Goal: Transaction & Acquisition: Purchase product/service

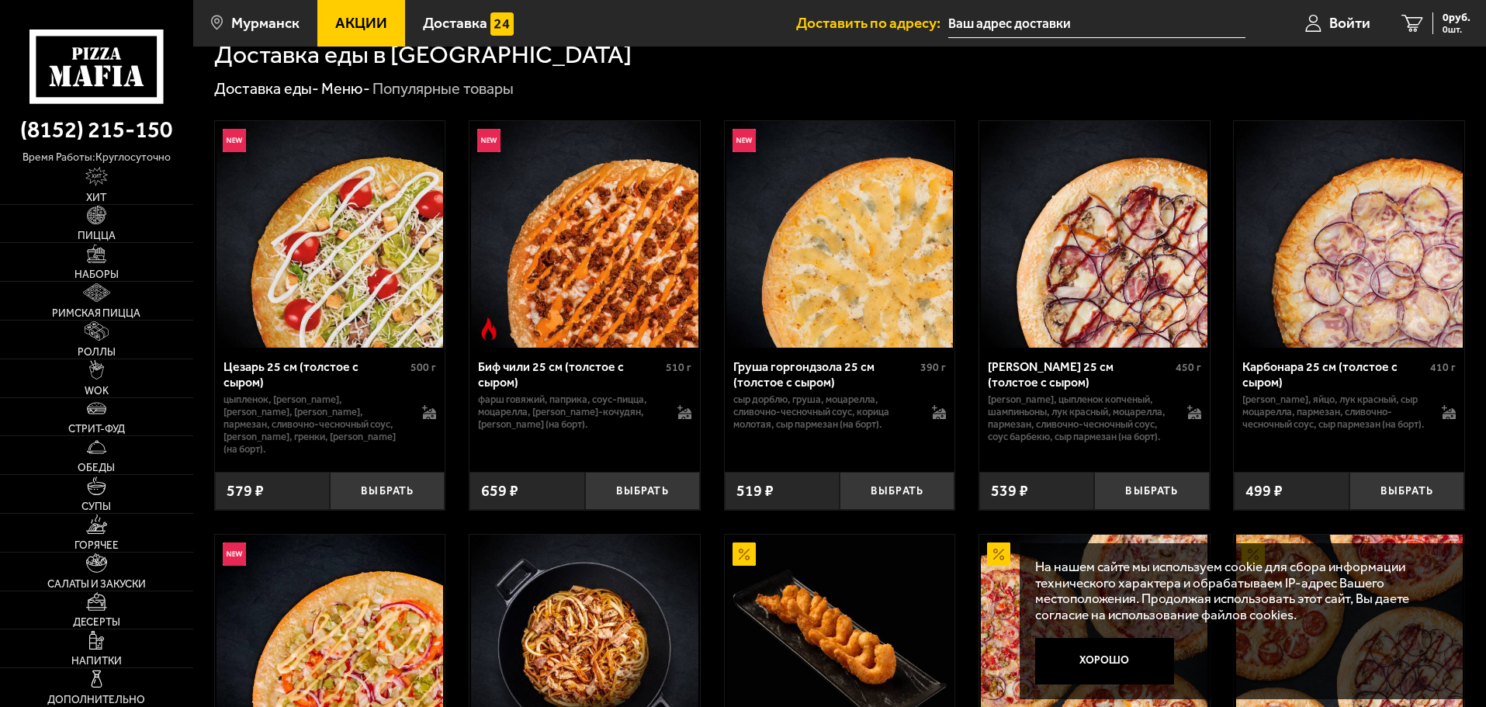
scroll to position [699, 0]
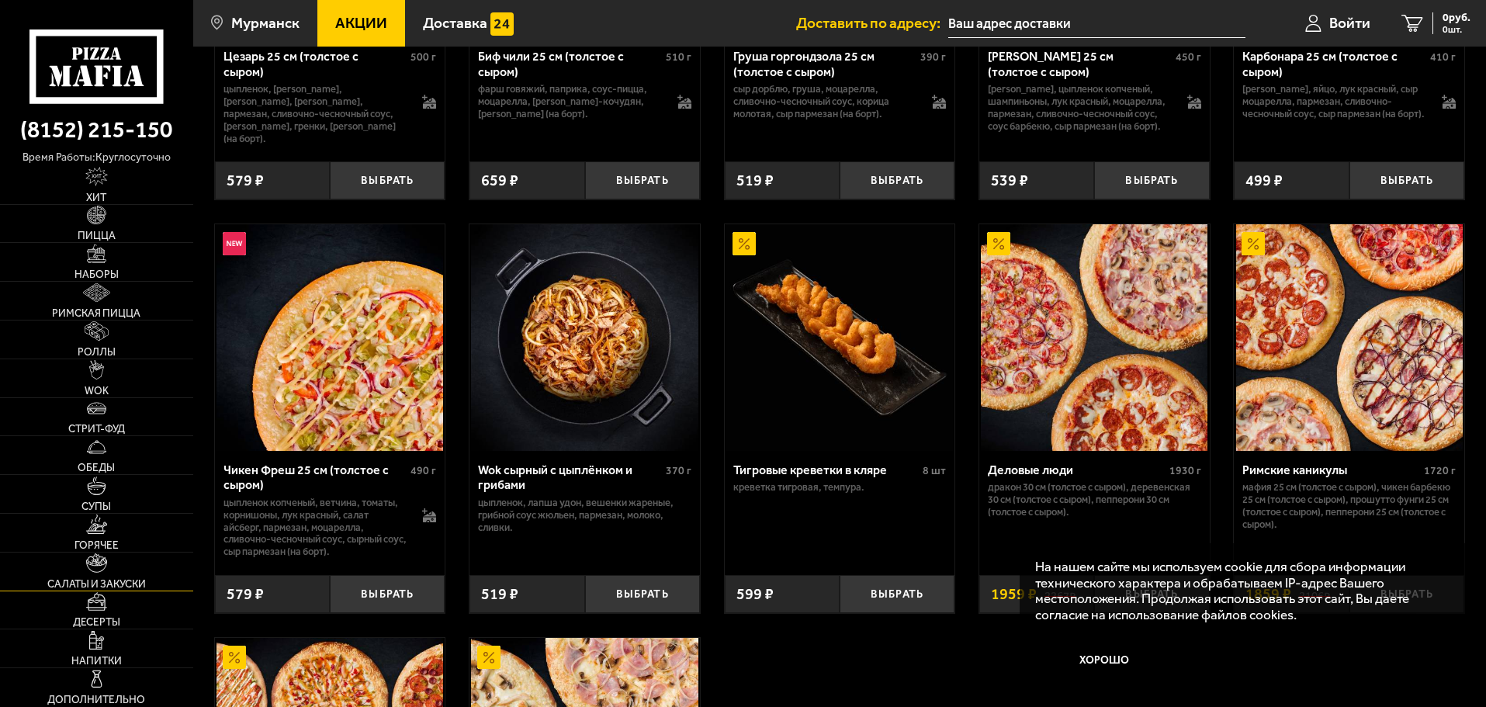
click at [92, 583] on span "Салаты и закуски" at bounding box center [96, 584] width 99 height 11
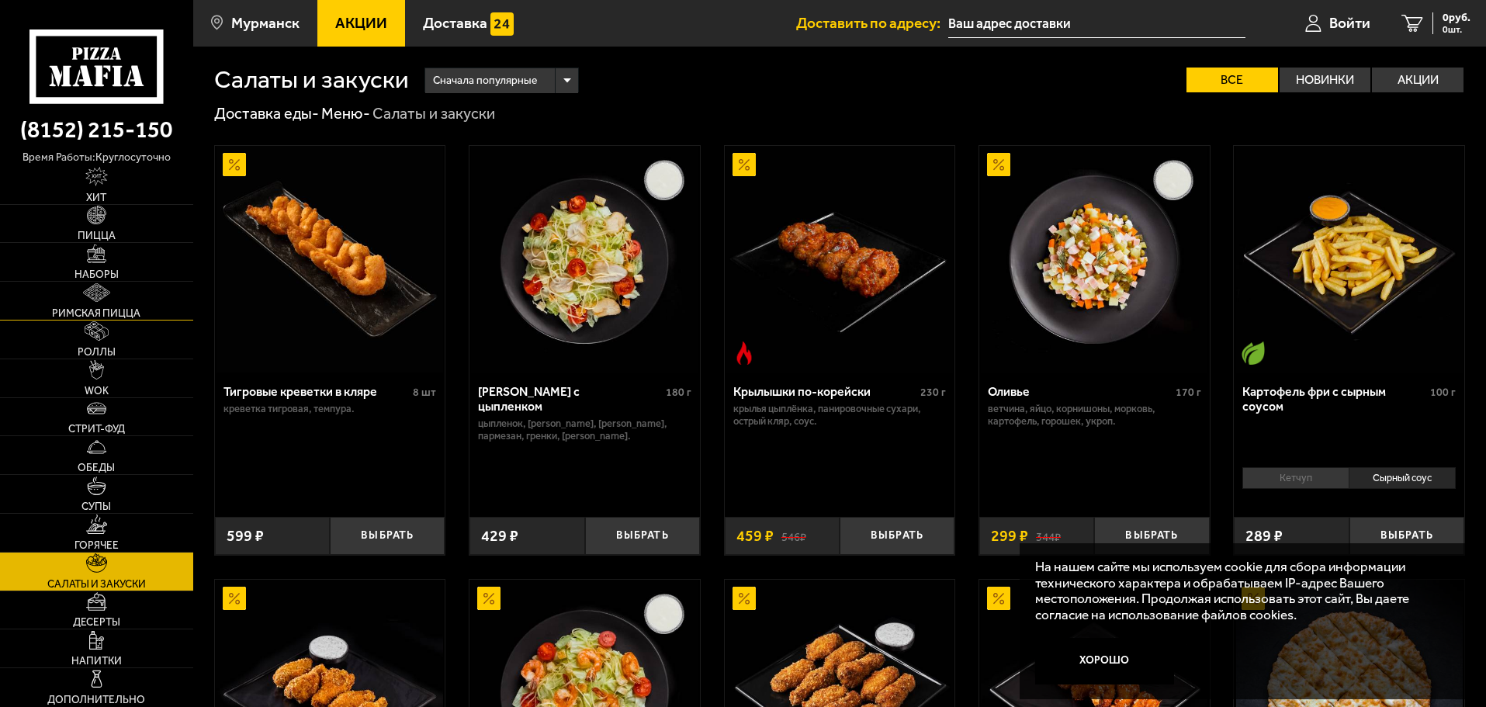
click at [147, 287] on link "Римская пицца" at bounding box center [96, 301] width 193 height 38
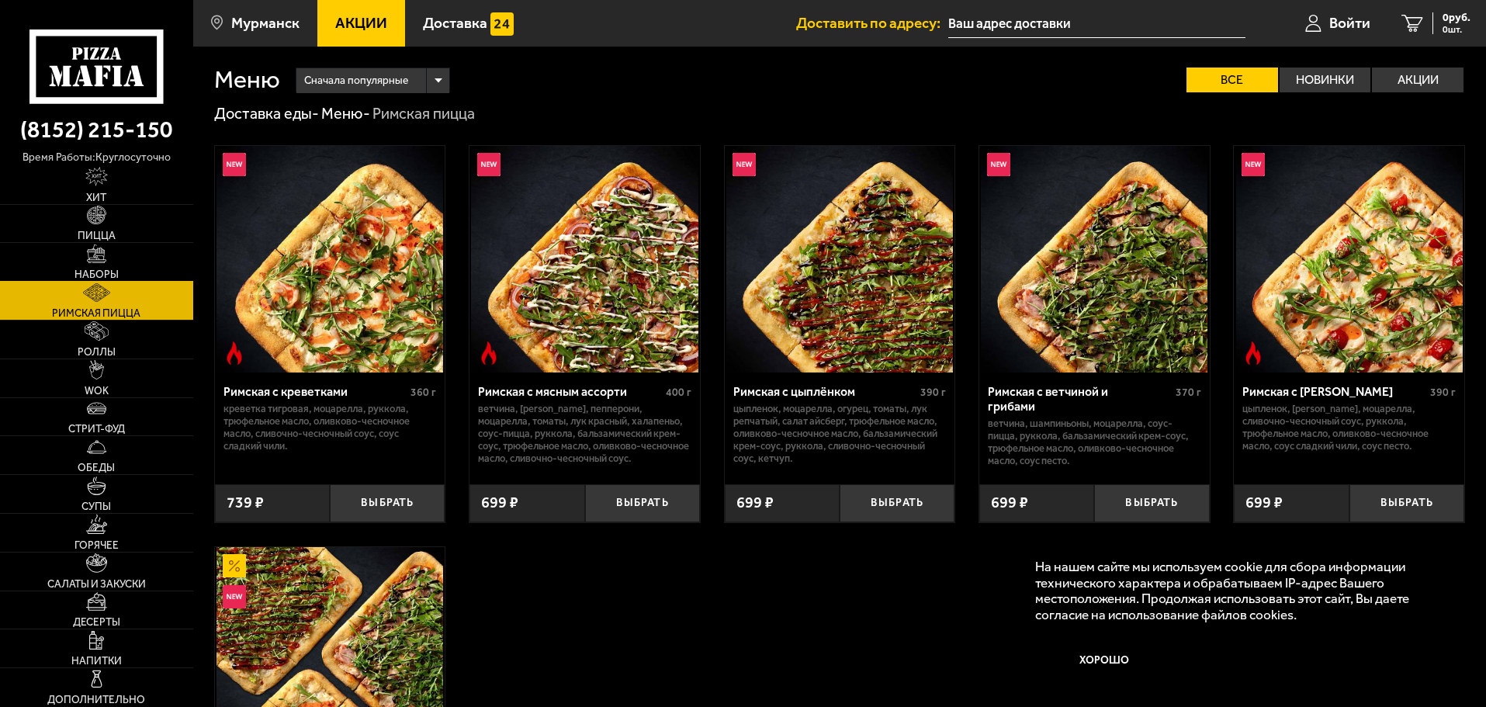
scroll to position [233, 0]
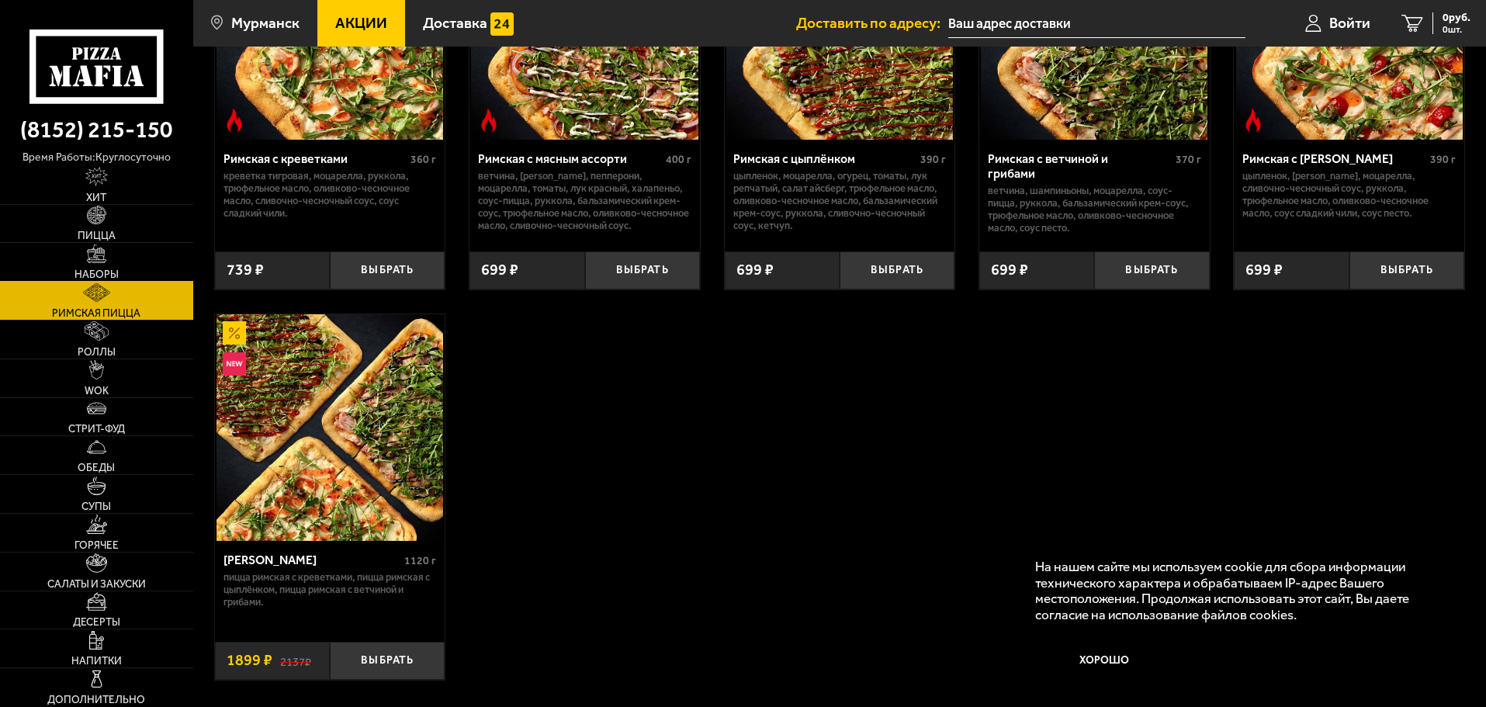
click at [87, 247] on img at bounding box center [96, 254] width 19 height 19
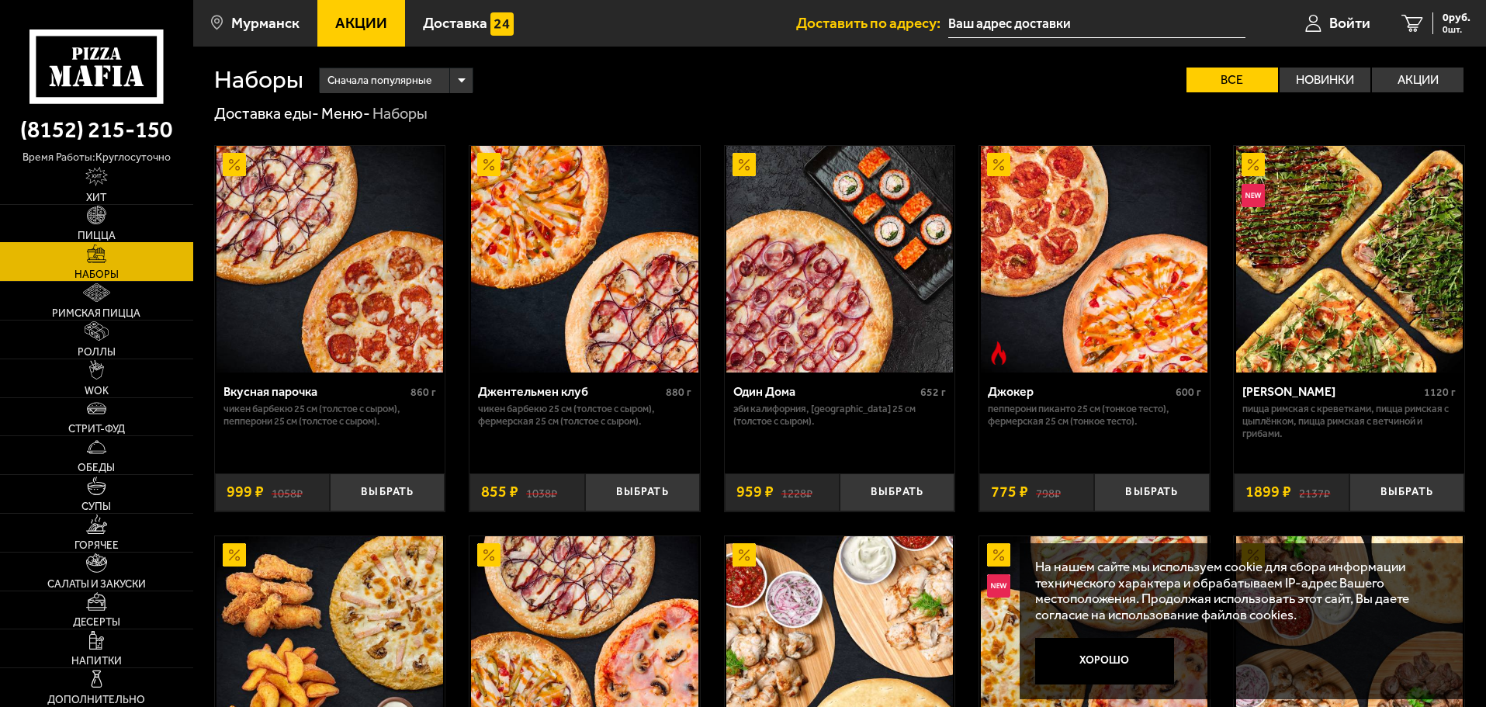
click at [96, 231] on span "Пицца" at bounding box center [97, 236] width 38 height 11
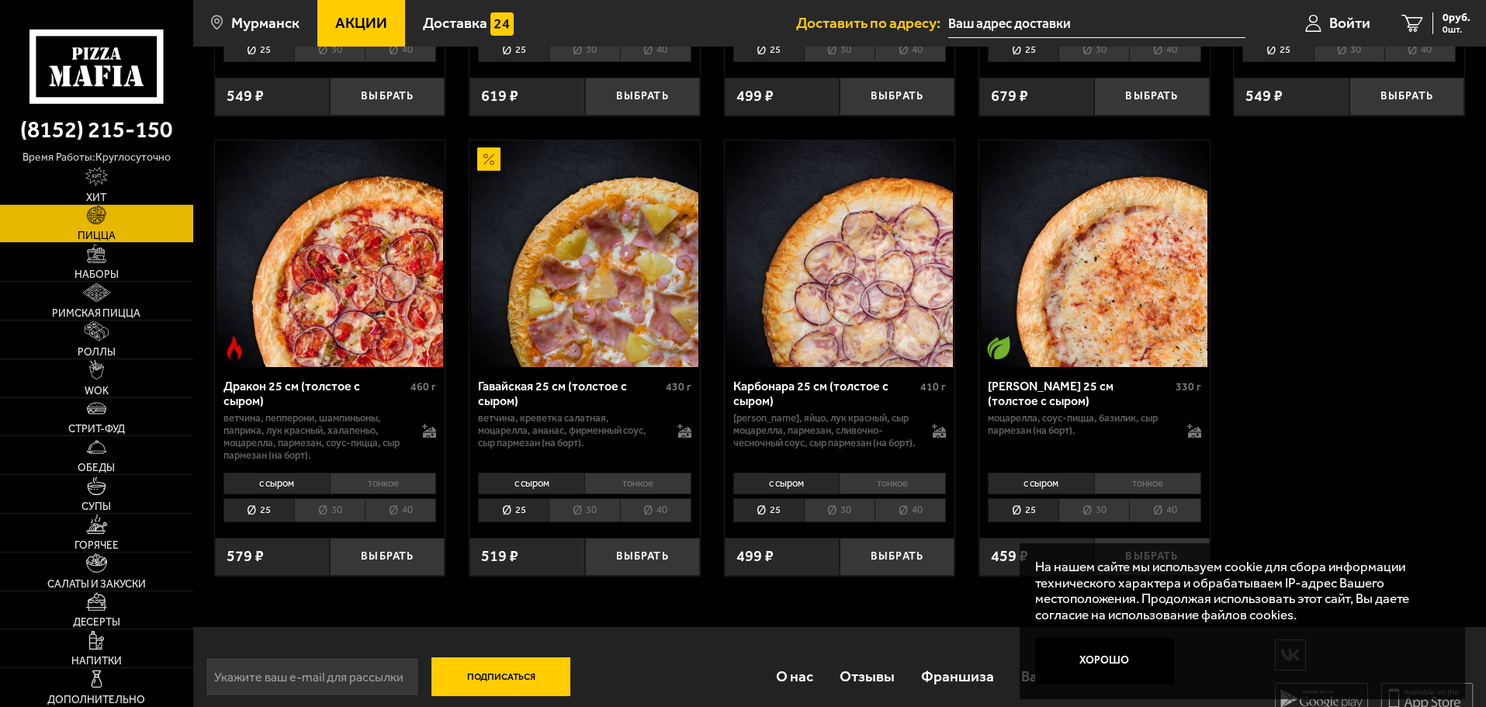
scroll to position [2600, 0]
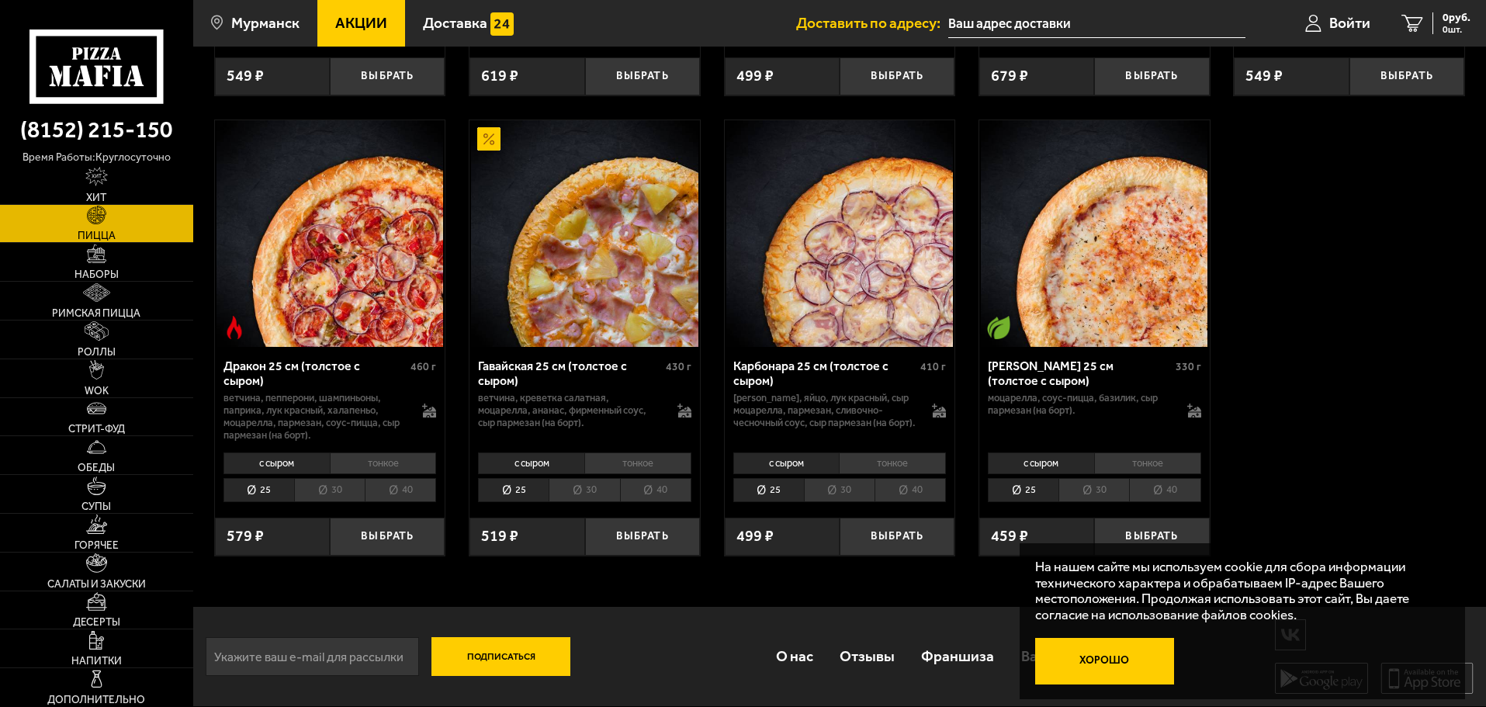
click at [1100, 660] on button "Хорошо" at bounding box center [1105, 661] width 140 height 47
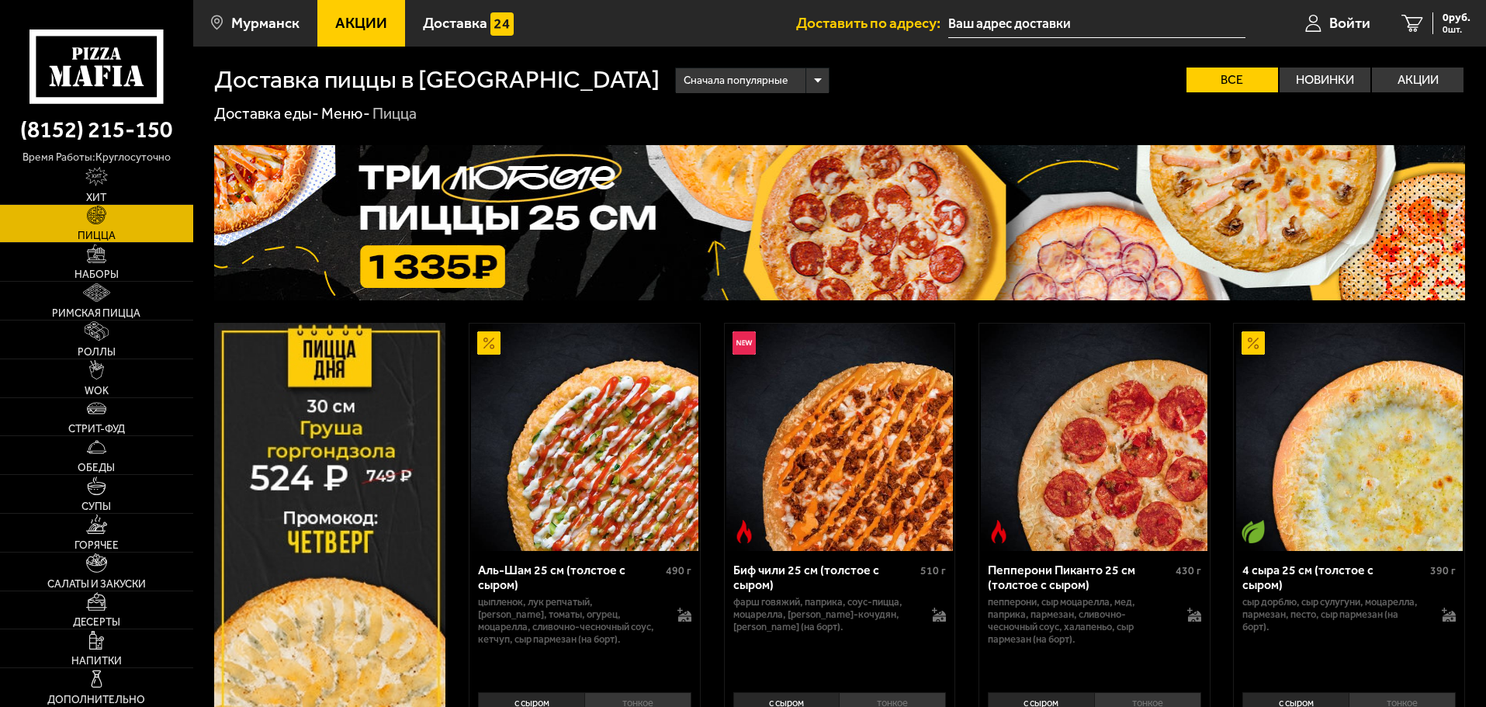
scroll to position [388, 0]
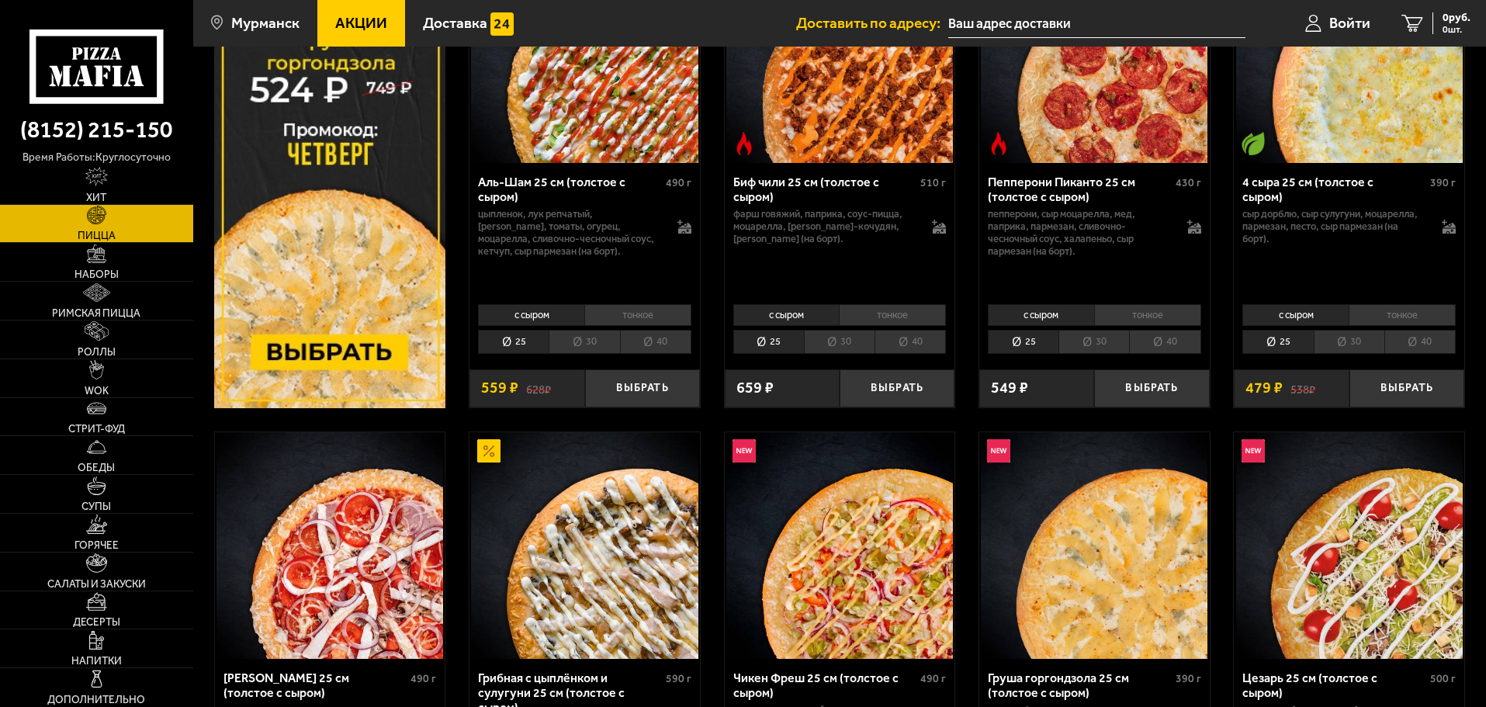
click at [928, 338] on li "40" at bounding box center [910, 342] width 71 height 24
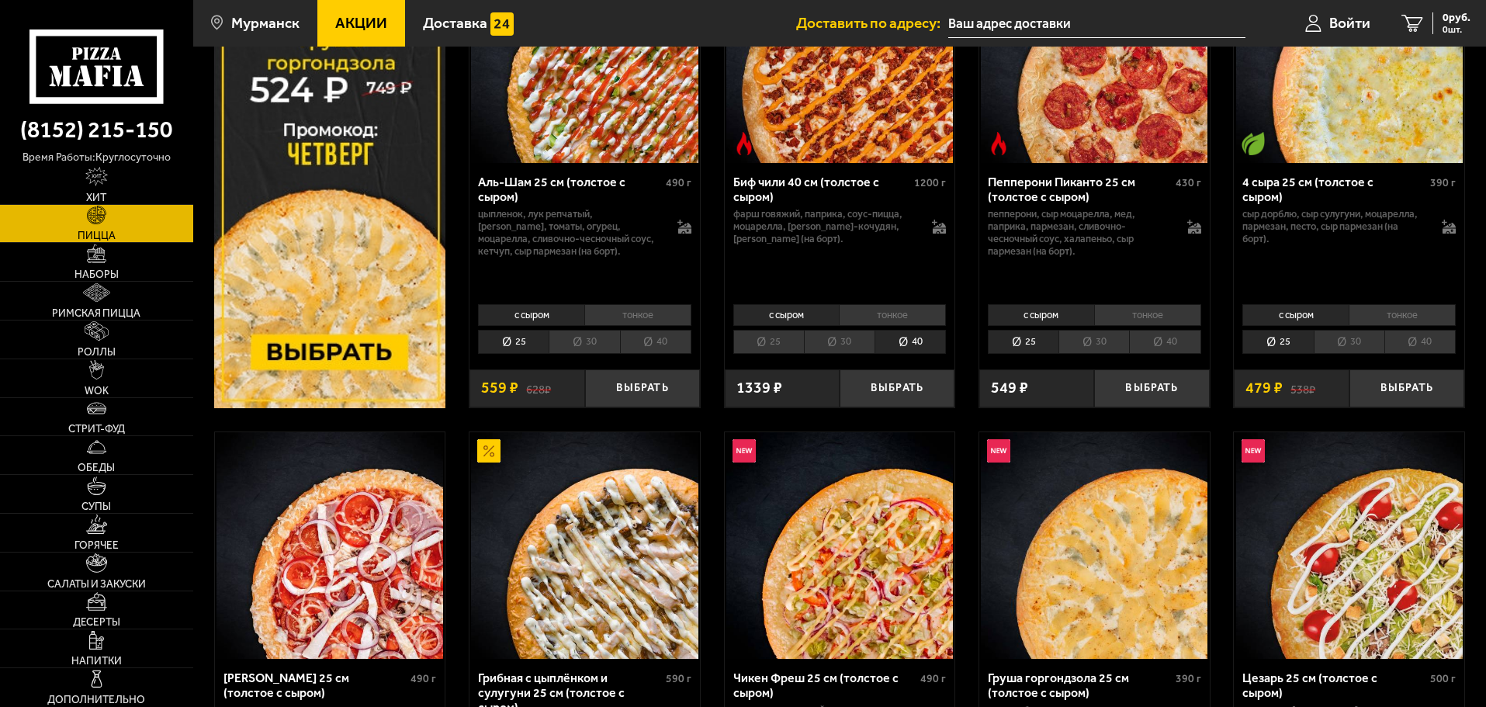
click at [763, 335] on li "25" at bounding box center [769, 342] width 71 height 24
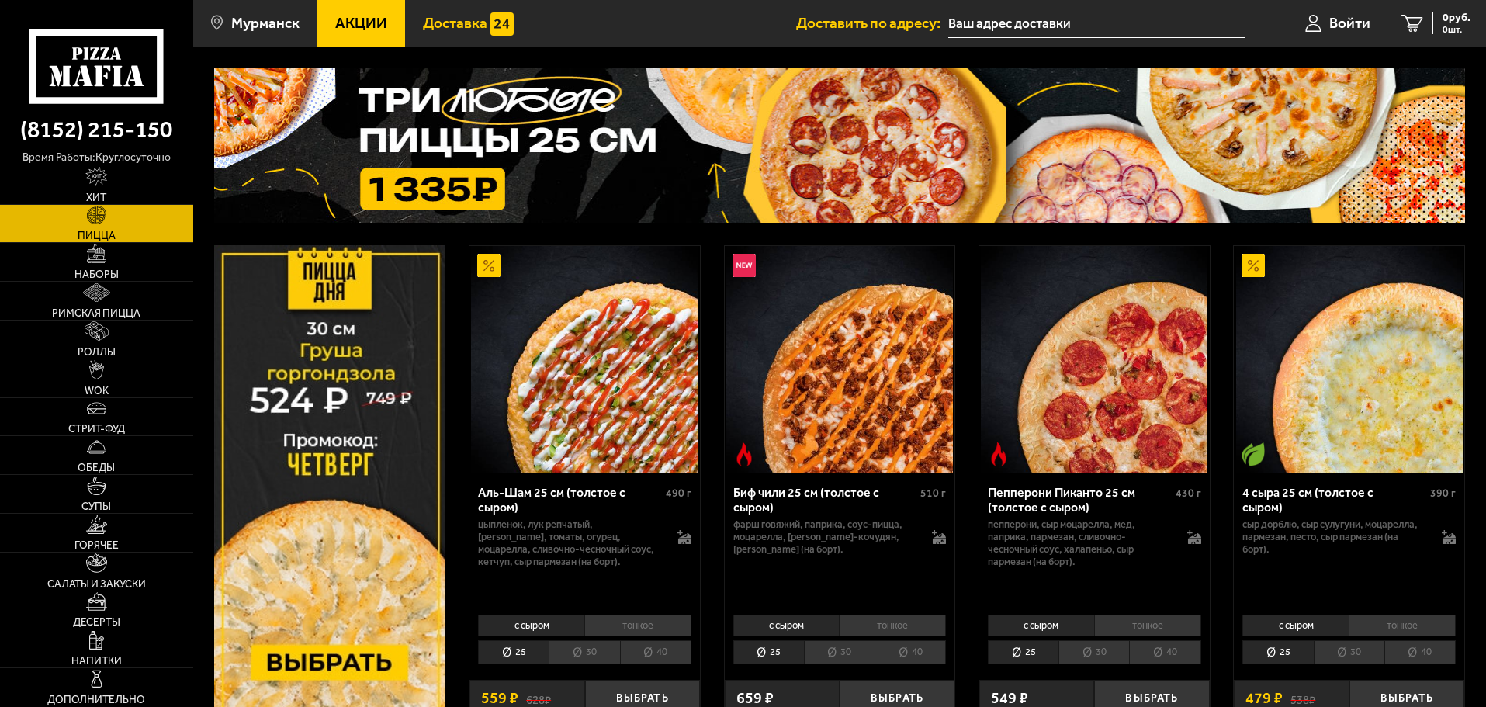
scroll to position [0, 0]
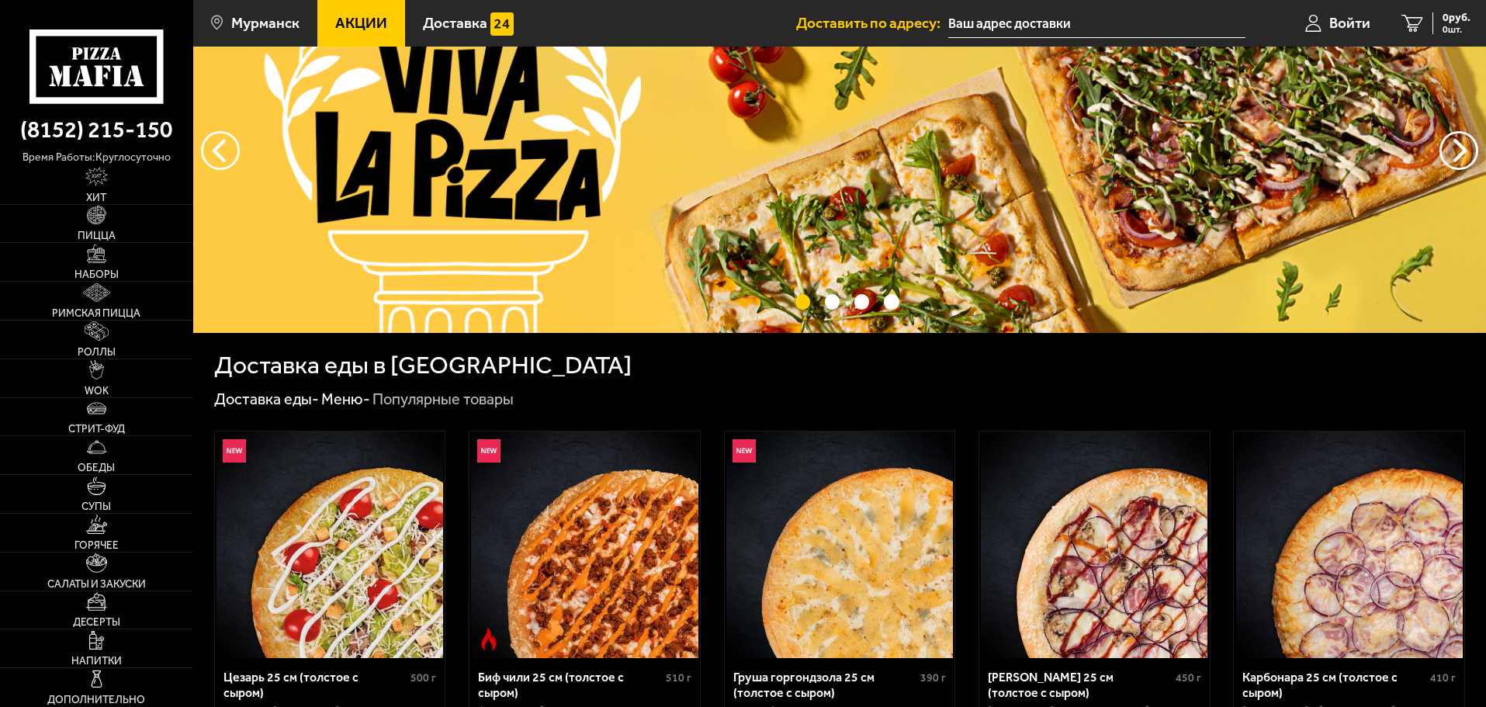
scroll to position [155, 0]
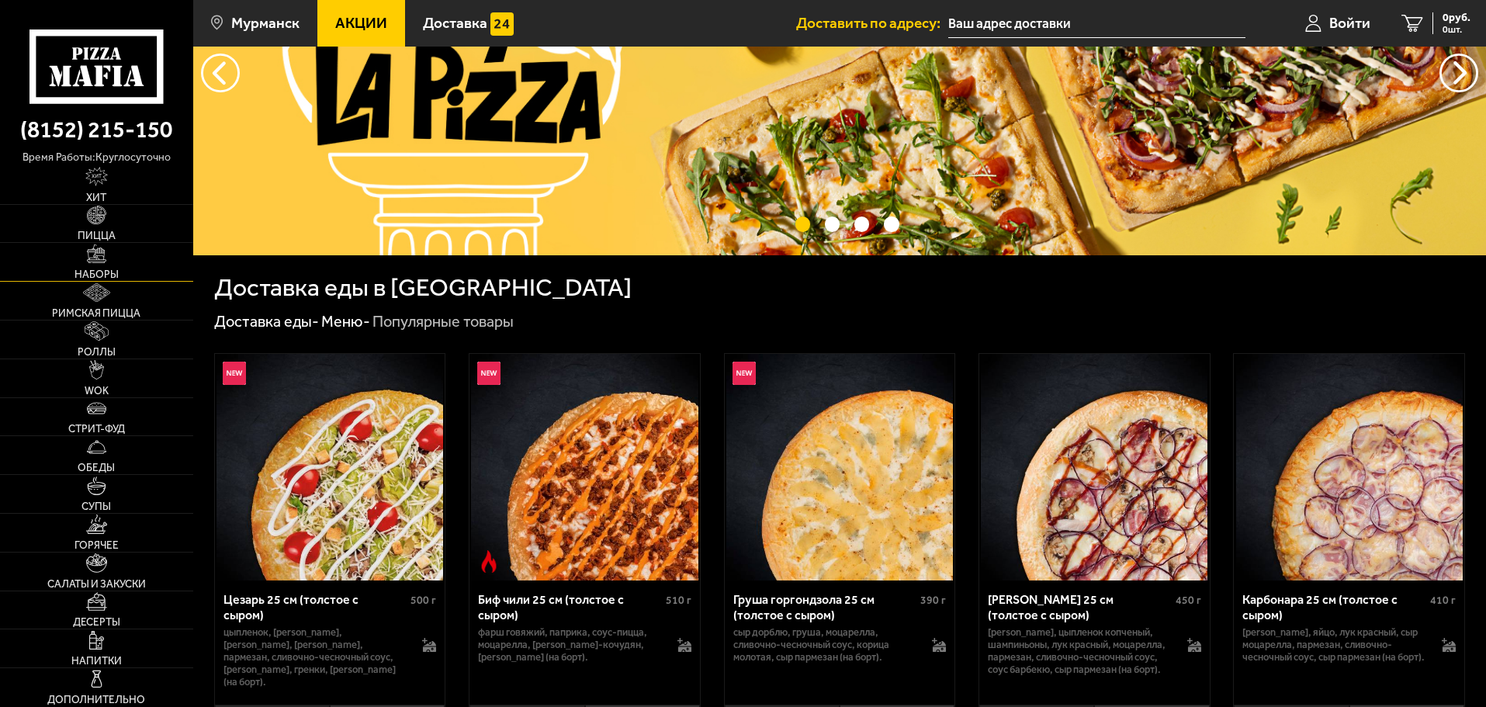
click at [123, 269] on link "Наборы" at bounding box center [96, 262] width 193 height 38
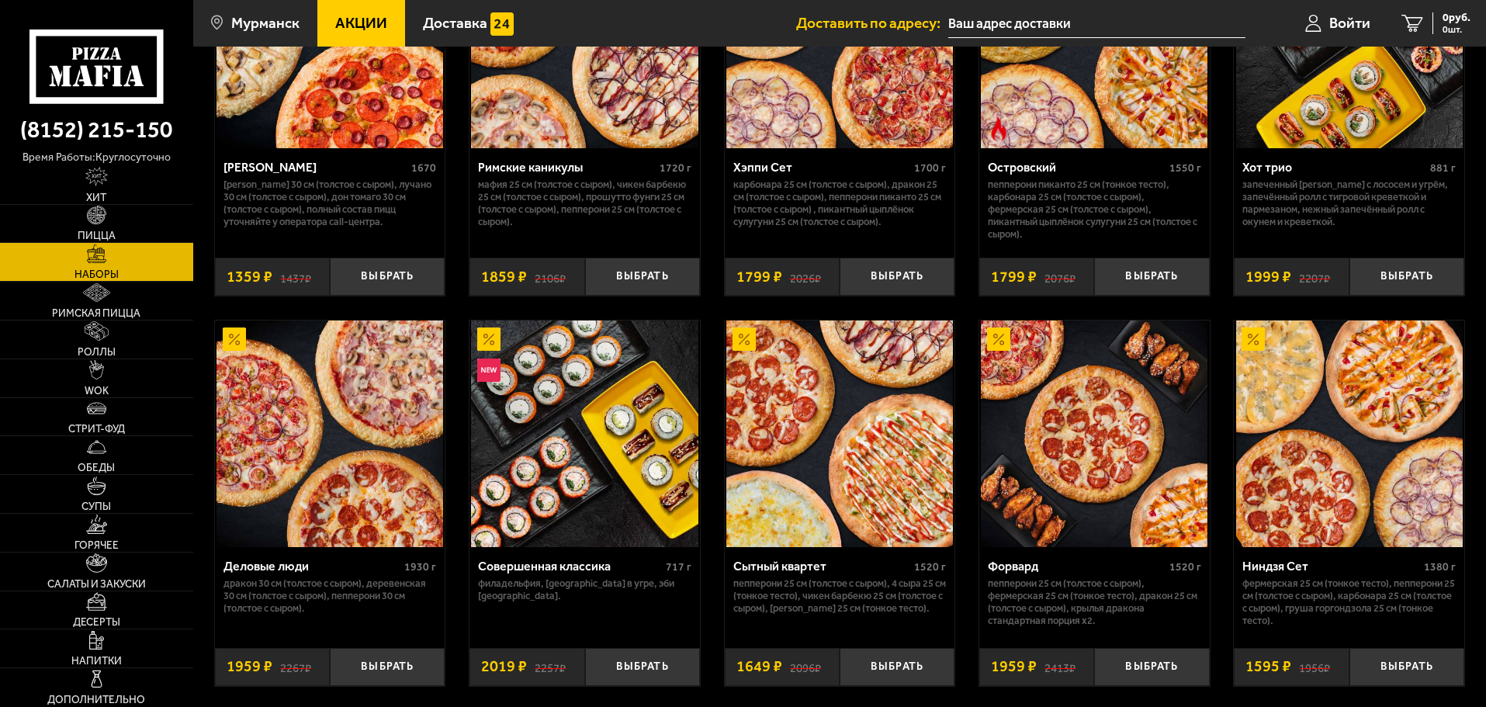
scroll to position [1475, 0]
